Goal: Information Seeking & Learning: Check status

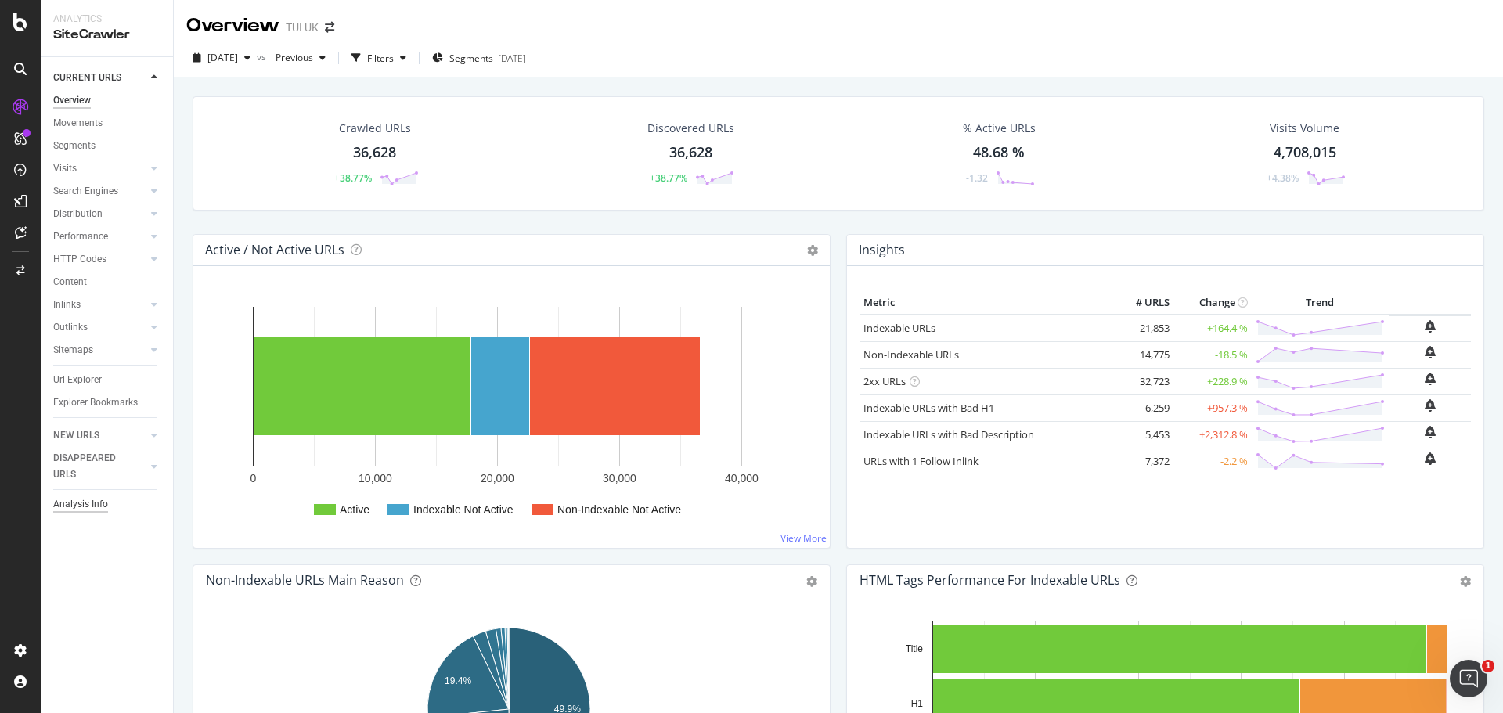
click at [96, 503] on div "Analysis Info" at bounding box center [80, 504] width 55 height 16
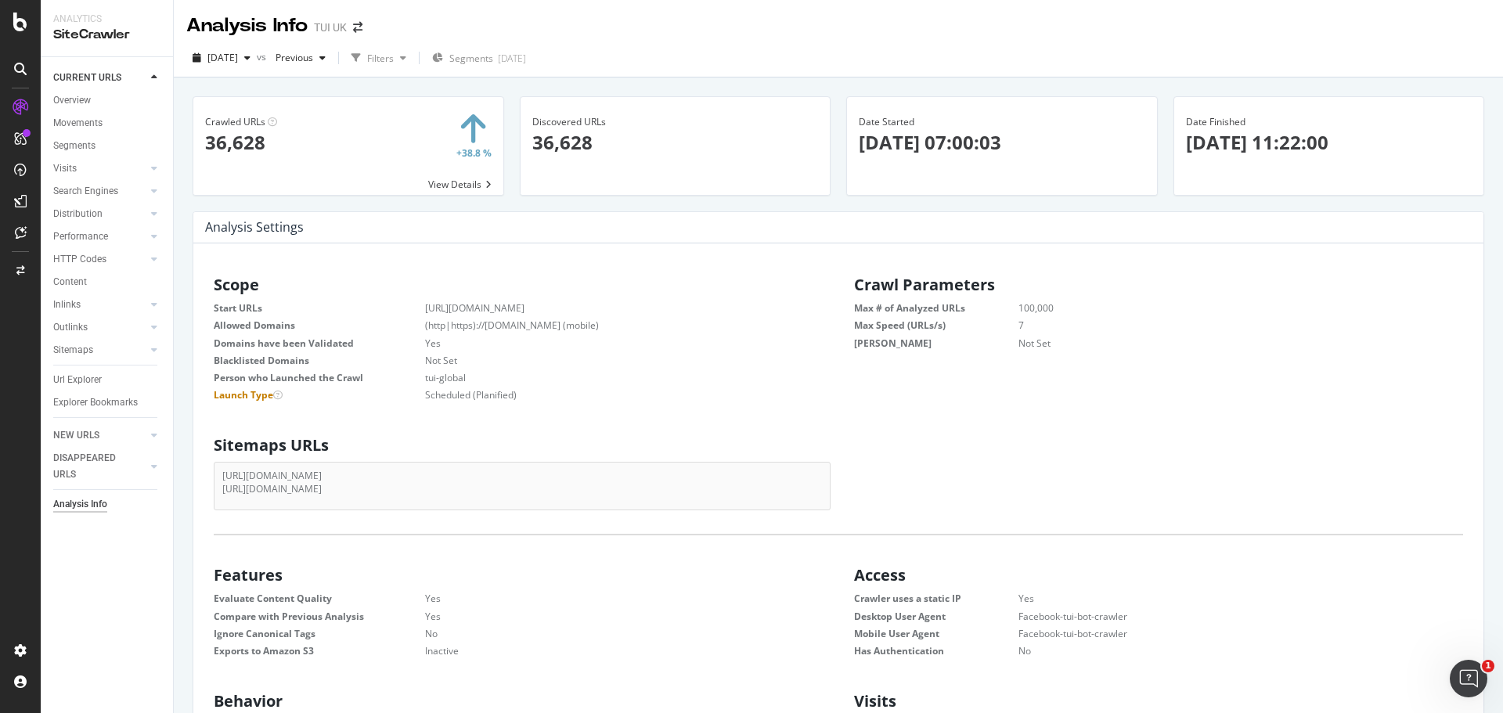
click at [722, 56] on div "[DATE] vs Previous Filters Segments [DATE]" at bounding box center [838, 60] width 1329 height 31
